Goal: Complete application form

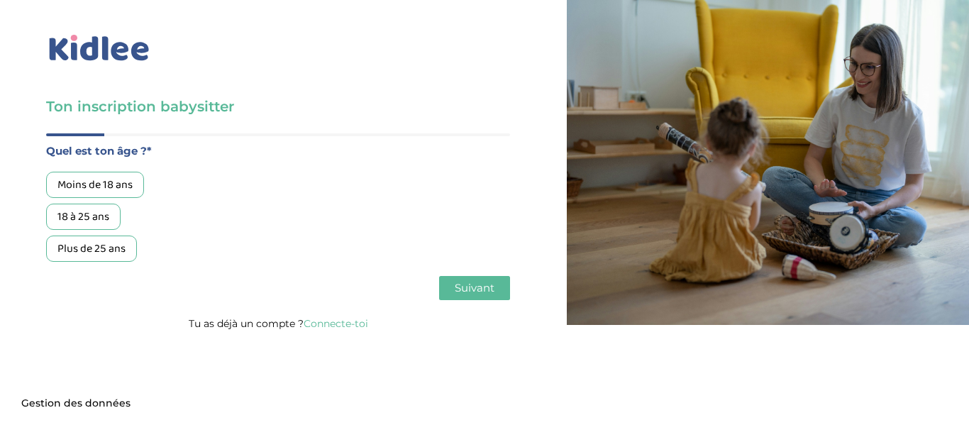
click at [94, 223] on div "18 à 25 ans" at bounding box center [83, 217] width 75 height 26
click at [471, 300] on button "Suivant" at bounding box center [474, 288] width 71 height 24
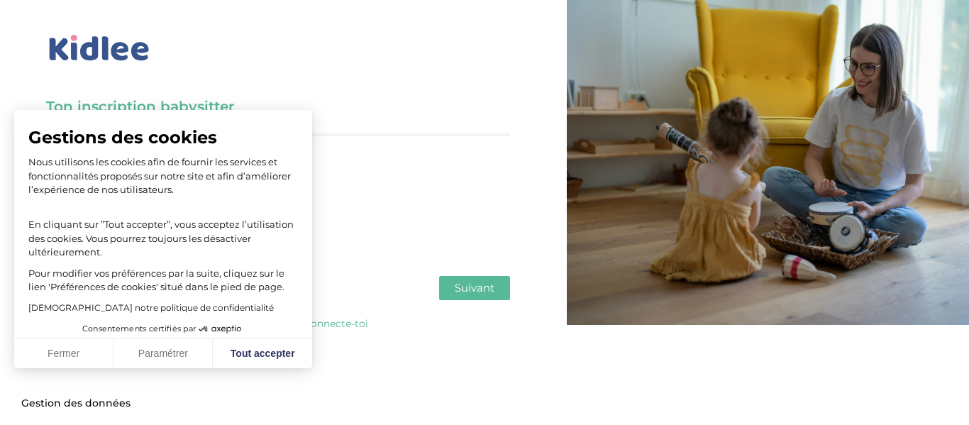
click at [481, 297] on button "Suivant" at bounding box center [474, 288] width 71 height 24
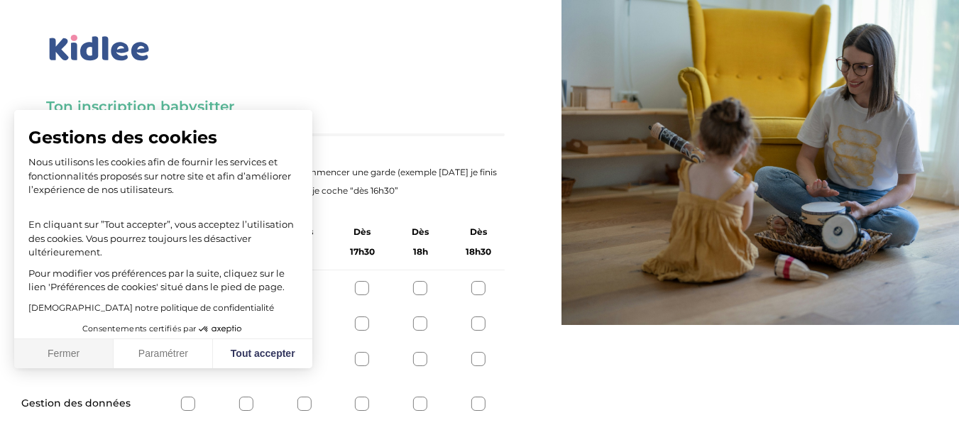
click at [78, 351] on button "Fermer" at bounding box center [63, 354] width 99 height 30
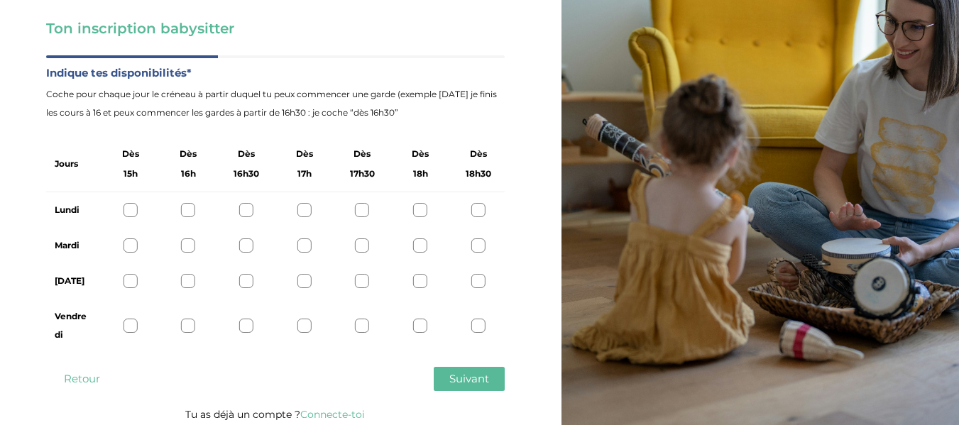
scroll to position [79, 0]
click at [356, 240] on div at bounding box center [362, 245] width 14 height 14
click at [422, 250] on div at bounding box center [420, 245] width 14 height 14
click at [488, 248] on div "Mardi" at bounding box center [275, 244] width 458 height 35
click at [370, 245] on div "Mardi" at bounding box center [275, 244] width 458 height 35
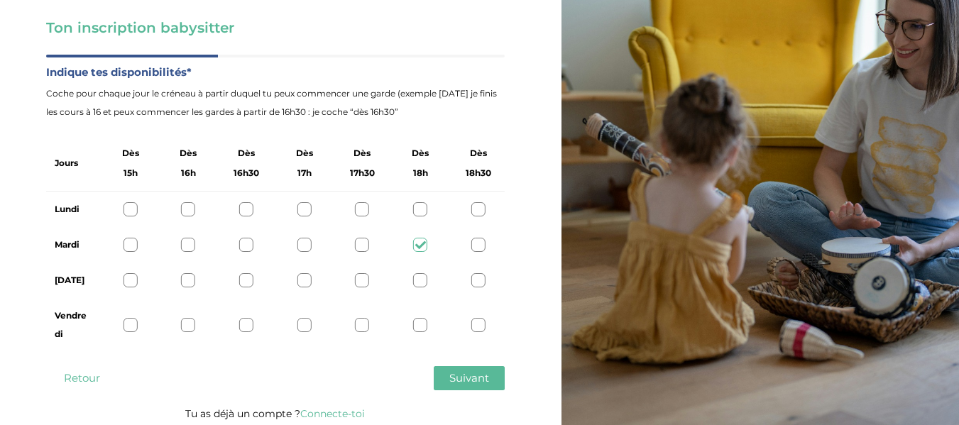
click at [366, 245] on div at bounding box center [362, 245] width 14 height 14
click at [463, 379] on span "Suivant" at bounding box center [469, 377] width 40 height 13
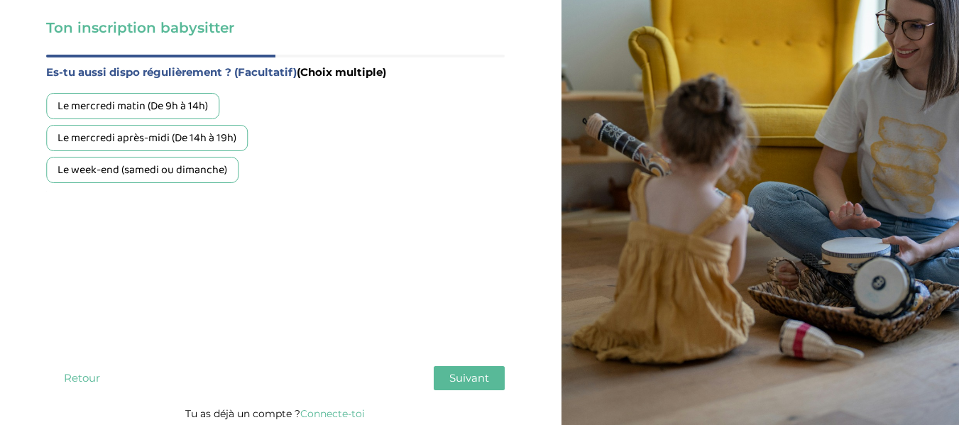
click at [478, 373] on span "Suivant" at bounding box center [469, 377] width 40 height 13
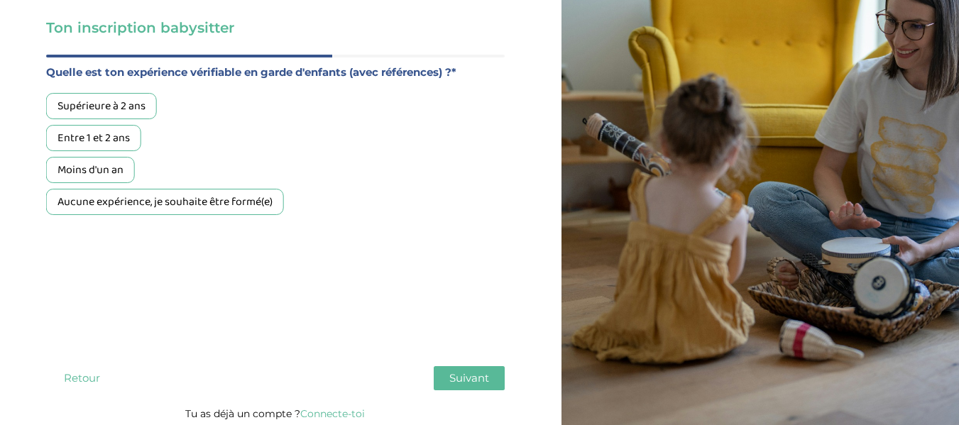
click at [112, 208] on div "Aucune expérience, je souhaite être formé(e)" at bounding box center [165, 202] width 238 height 26
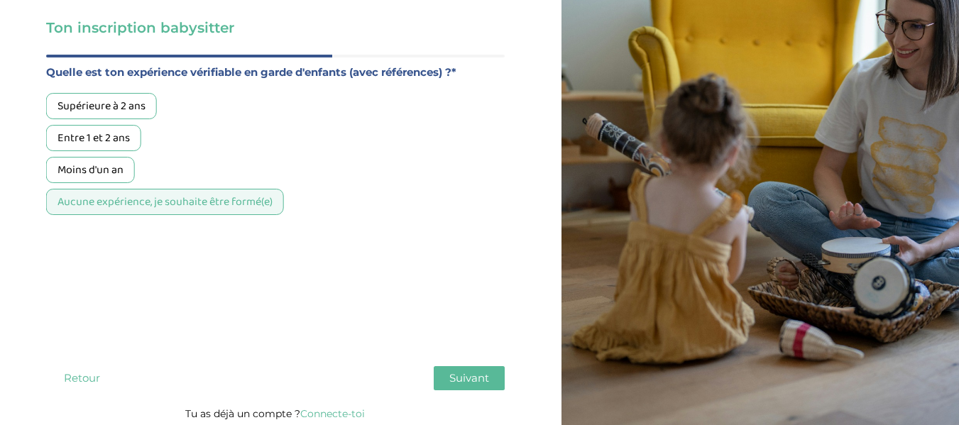
click at [456, 378] on span "Suivant" at bounding box center [469, 377] width 40 height 13
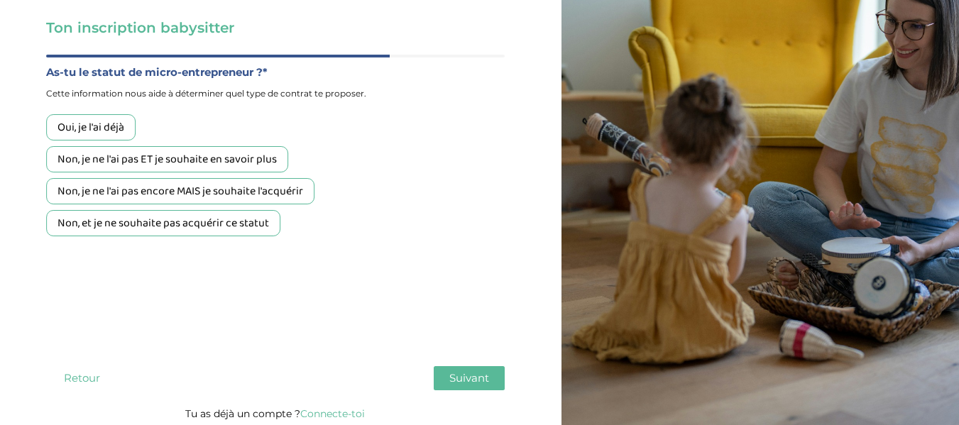
click at [272, 230] on div "Non, et je ne souhaite pas acquérir ce statut" at bounding box center [163, 223] width 234 height 26
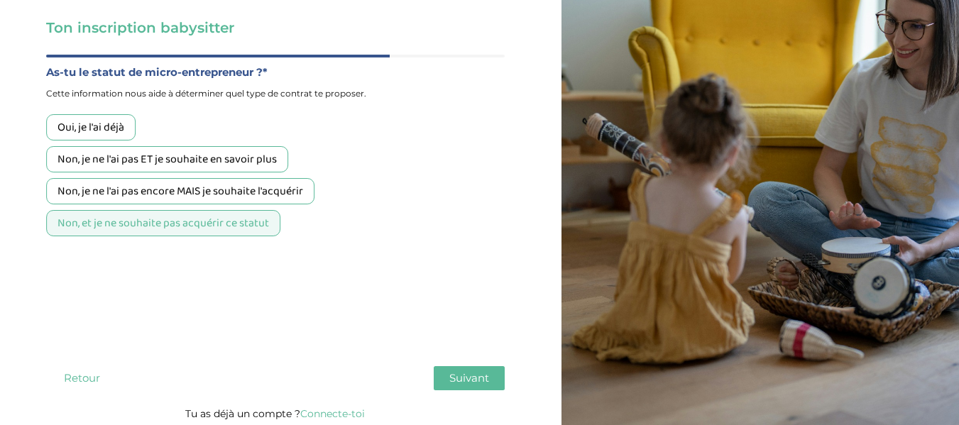
click at [475, 380] on span "Suivant" at bounding box center [469, 377] width 40 height 13
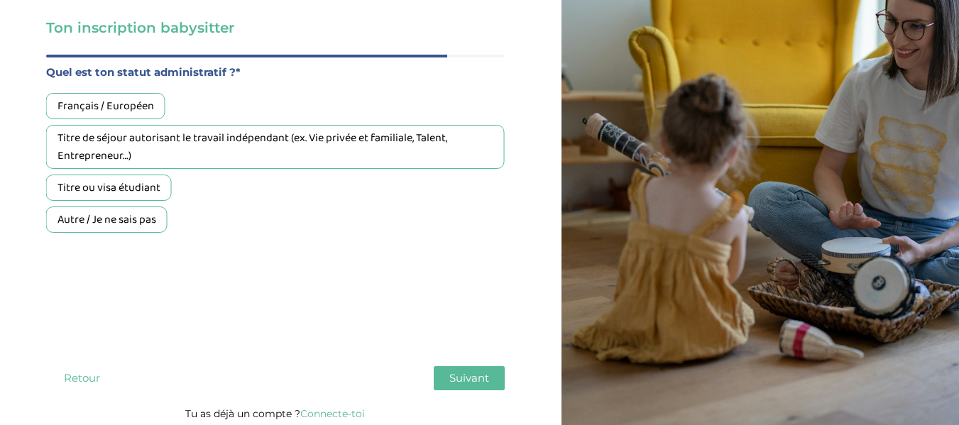
click at [130, 108] on div "Français / Européen" at bounding box center [105, 106] width 119 height 26
click at [471, 378] on span "Suivant" at bounding box center [469, 377] width 40 height 13
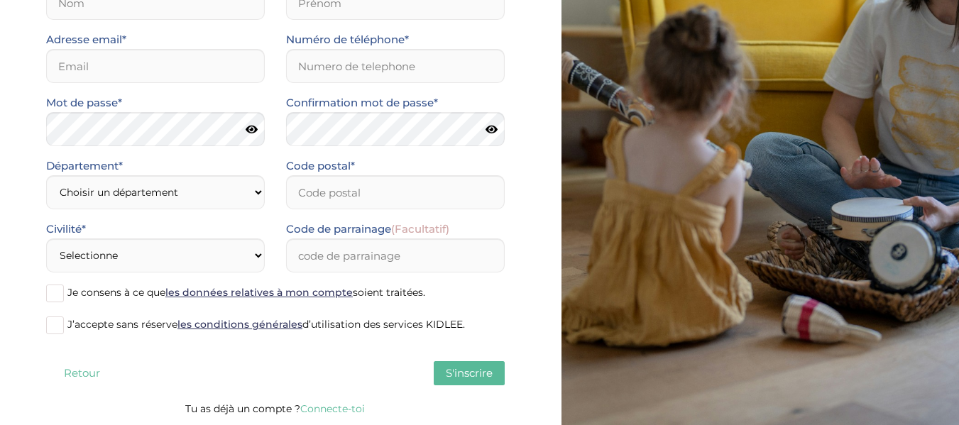
scroll to position [0, 0]
